Goal: Find specific page/section: Find specific page/section

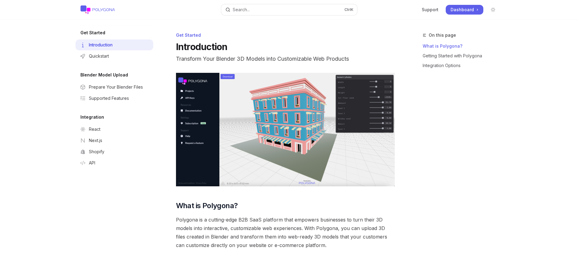
type textarea "x"
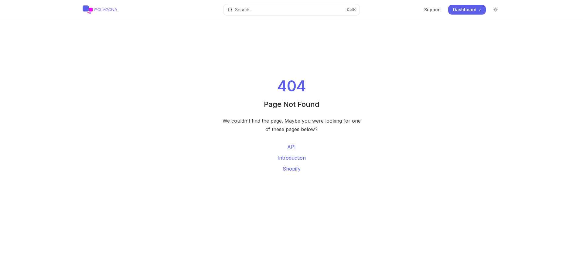
click at [291, 125] on div "We couldn't find the page. Maybe you were looking for one of these pages below?" at bounding box center [291, 125] width 143 height 17
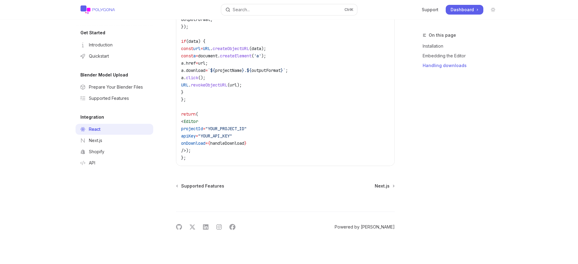
click at [375, 227] on link "Powered by [PERSON_NAME]" at bounding box center [365, 227] width 60 height 6
